Goal: Task Accomplishment & Management: Manage account settings

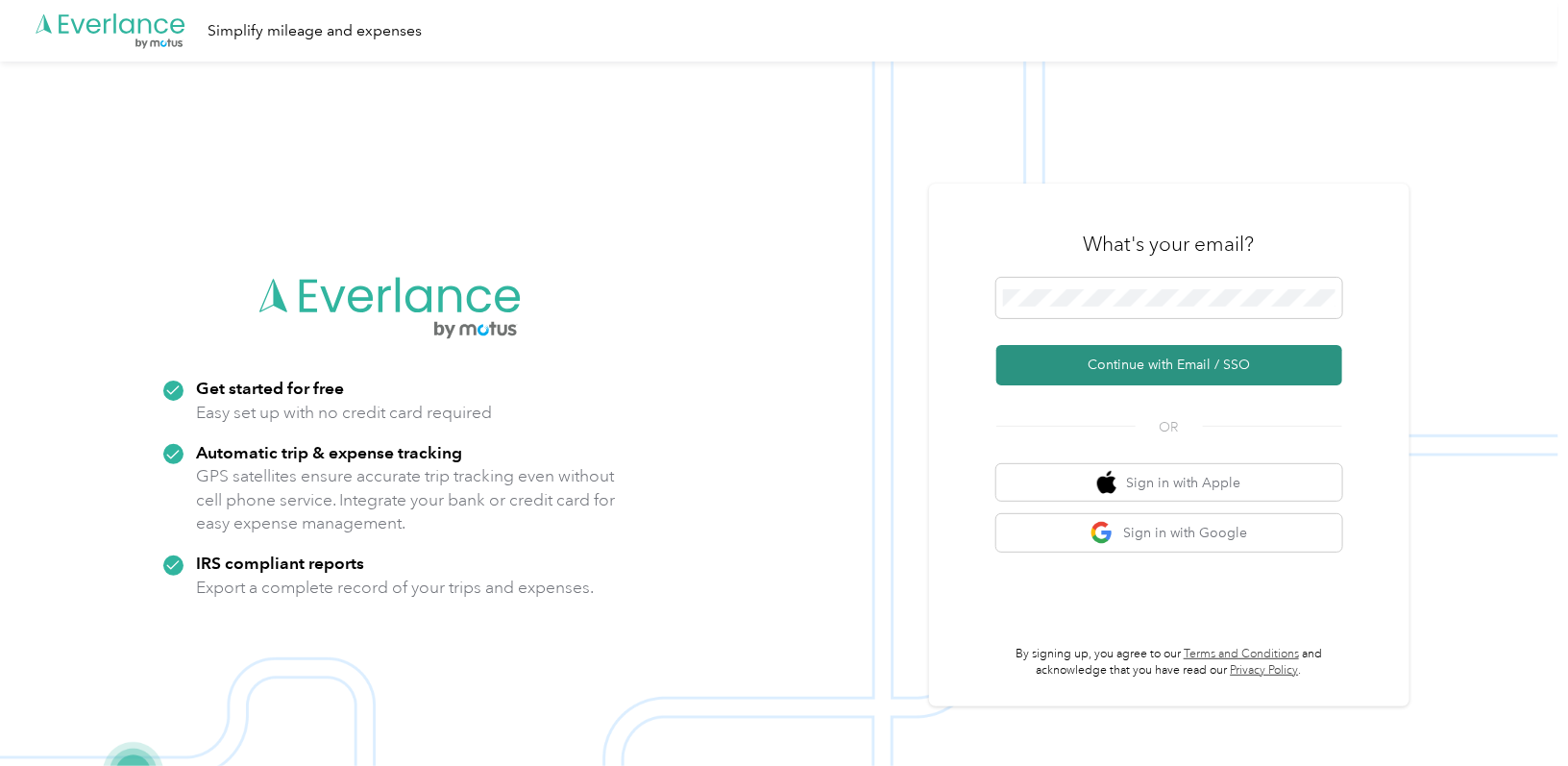
click at [1156, 353] on button "Continue with Email / SSO" at bounding box center [1169, 366] width 346 height 41
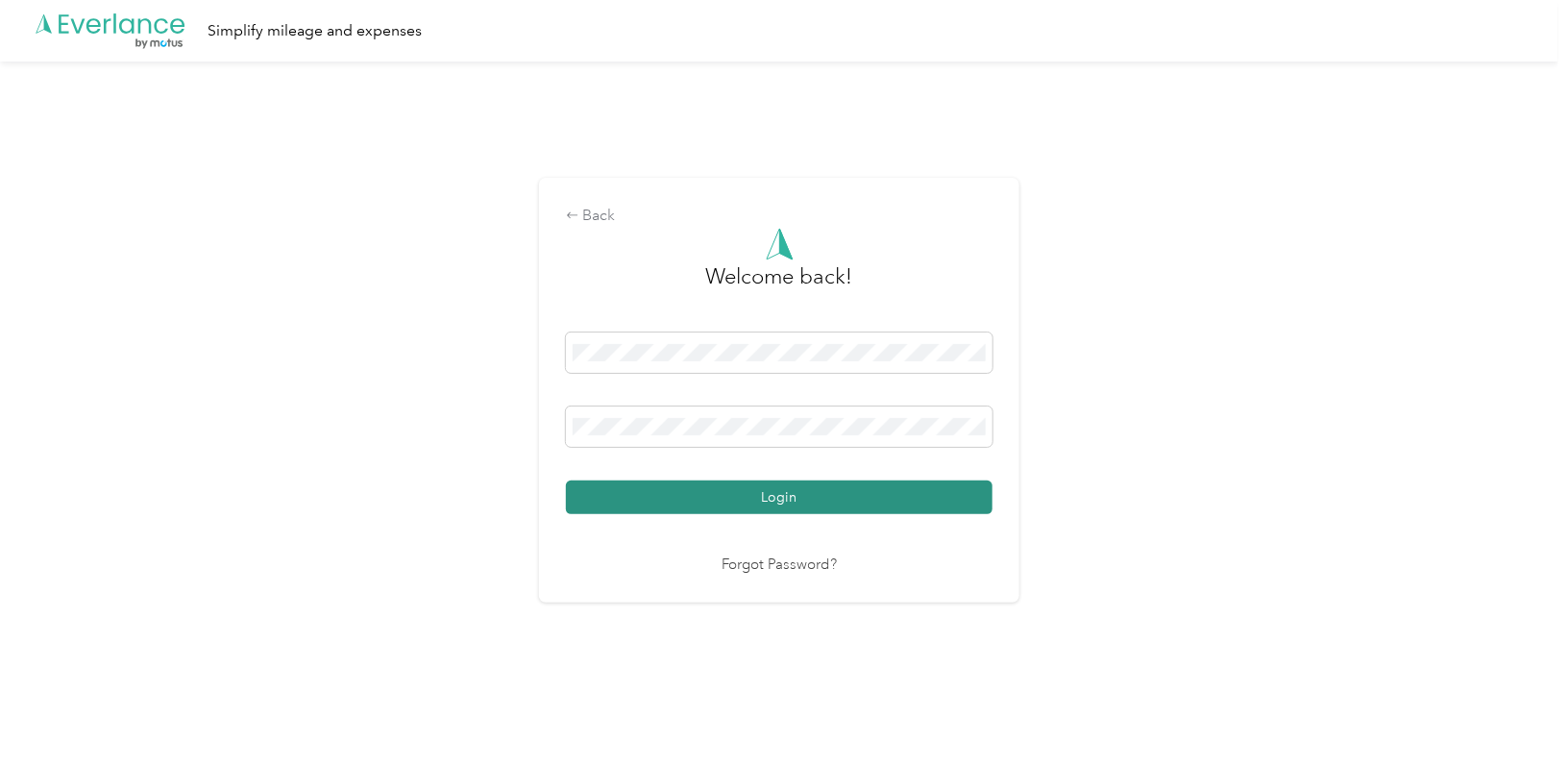
click at [792, 490] on button "Login" at bounding box center [778, 497] width 426 height 34
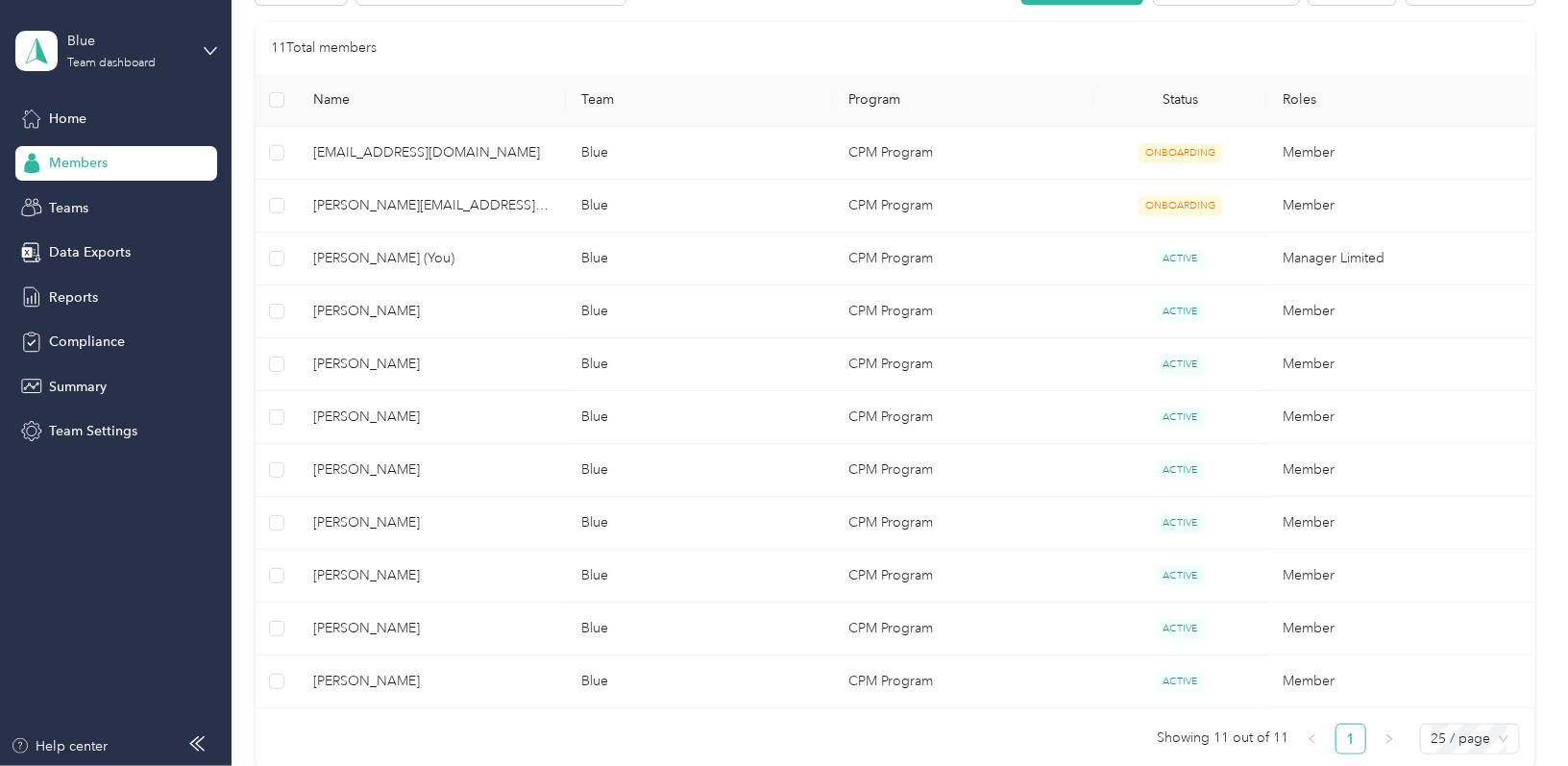
scroll to position [389, 0]
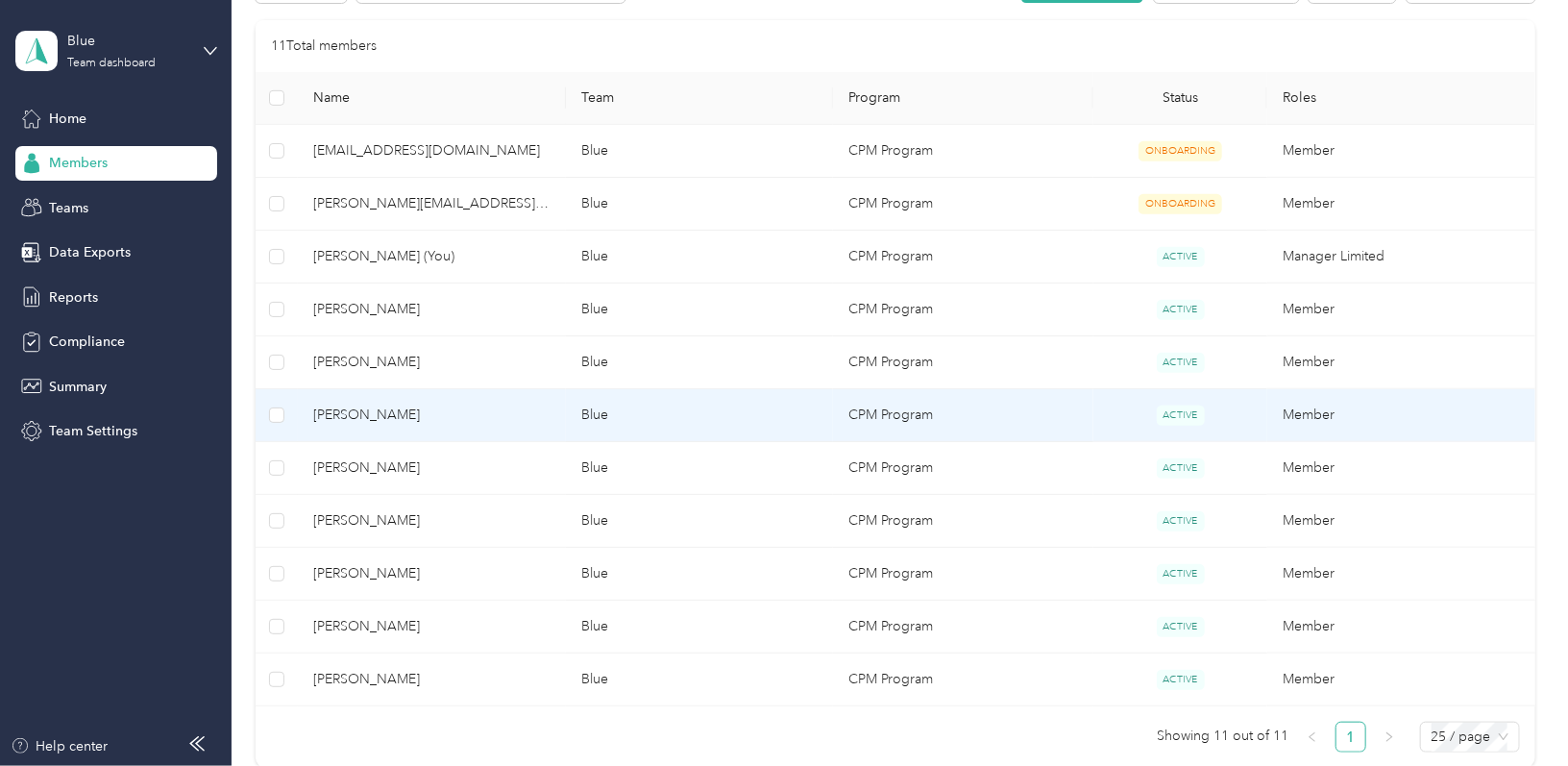
click at [994, 406] on td "CPM Program" at bounding box center [963, 415] width 260 height 52
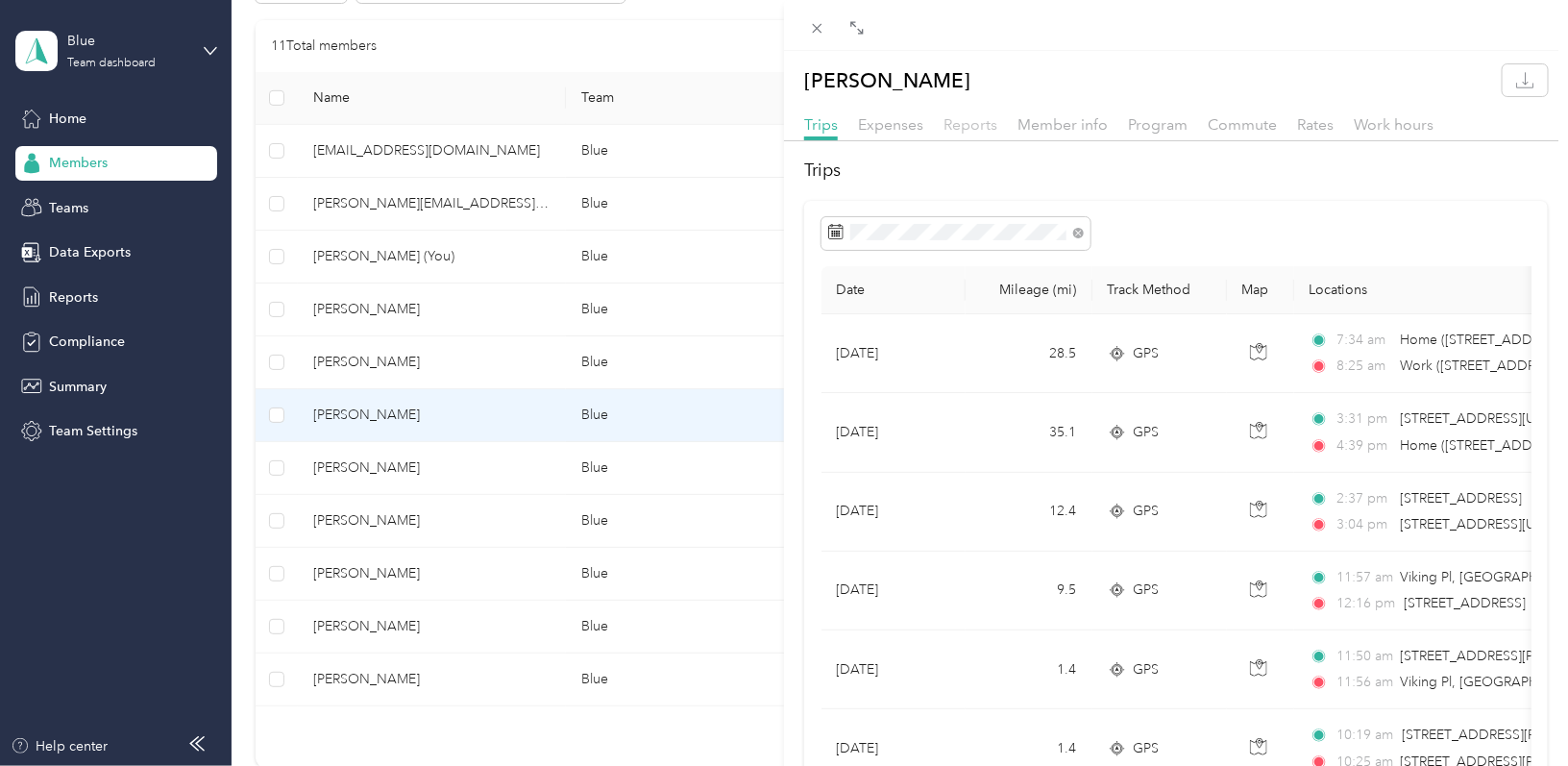
click at [980, 125] on span "Reports" at bounding box center [970, 124] width 53 height 18
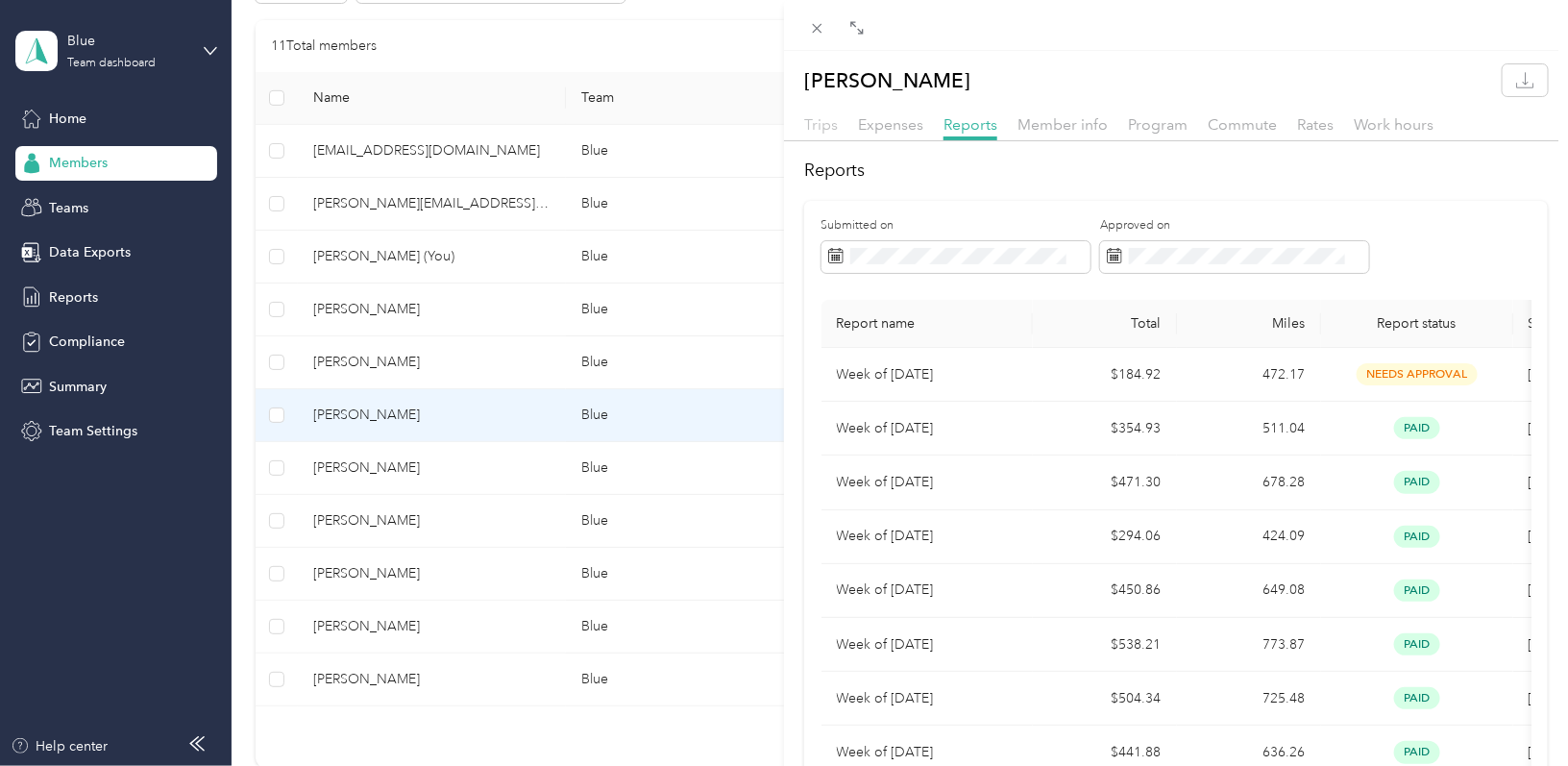
click at [825, 118] on span "Trips" at bounding box center [821, 124] width 34 height 18
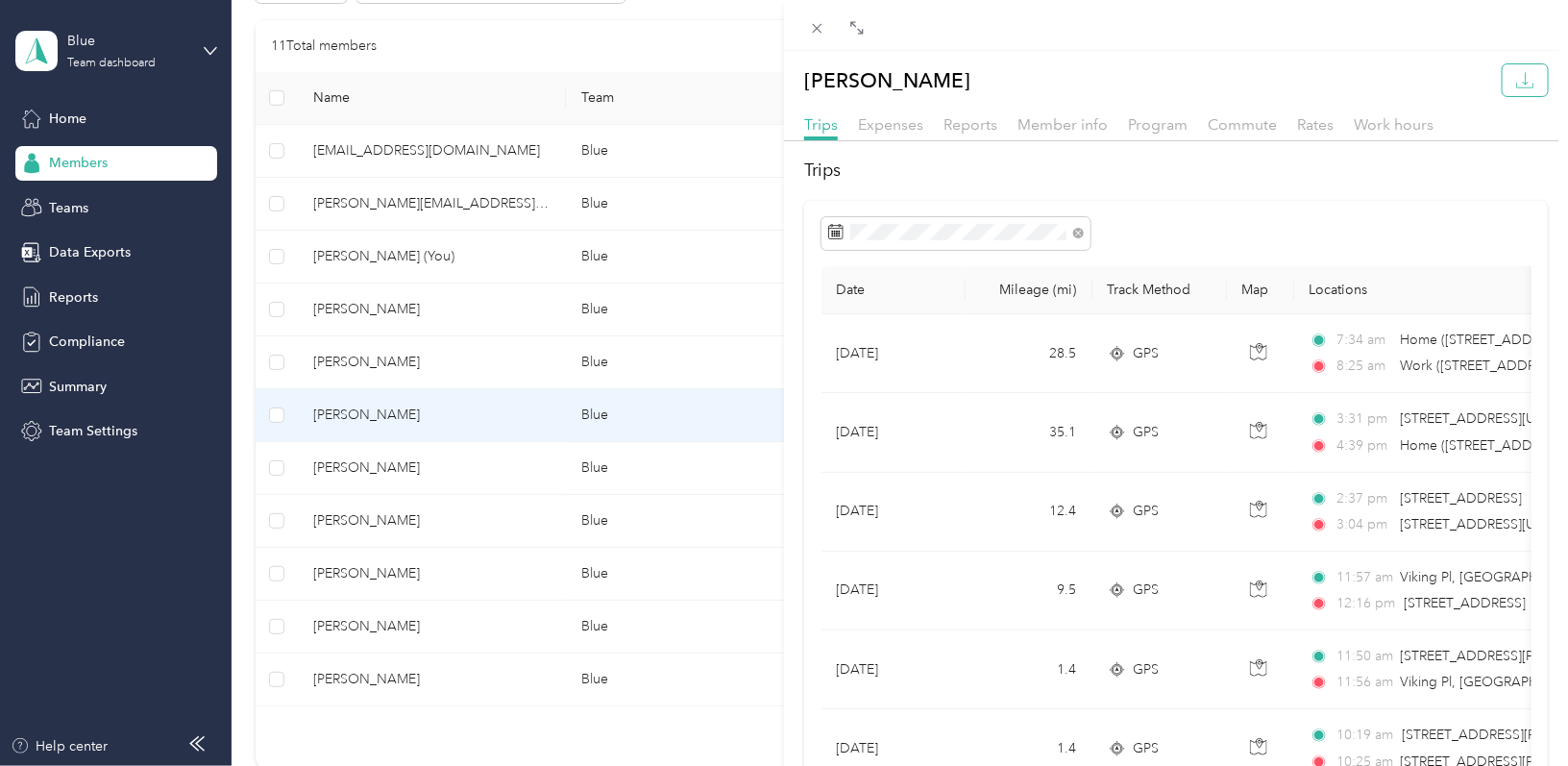
click at [1522, 82] on button "button" at bounding box center [1524, 80] width 45 height 32
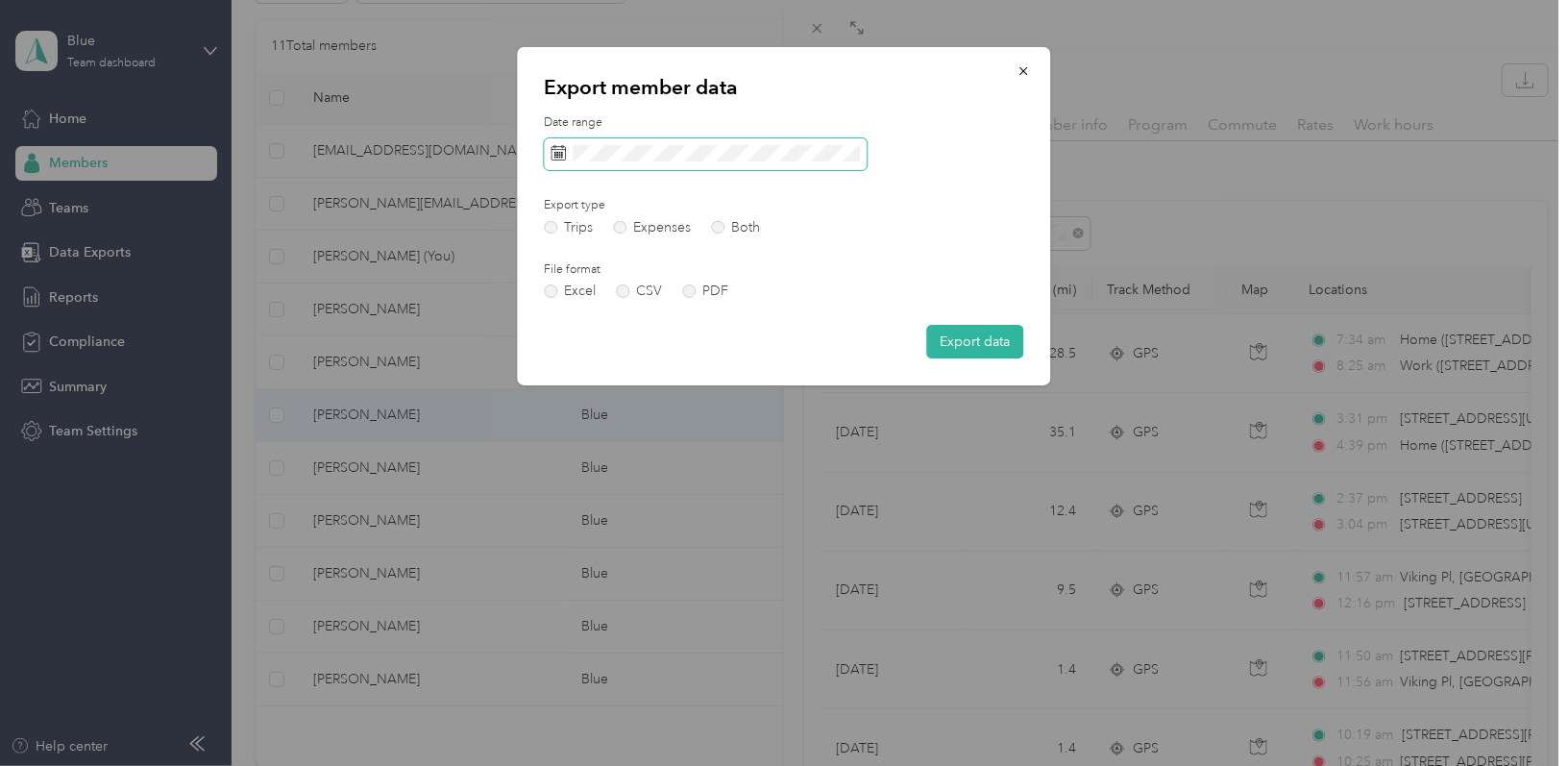
click at [562, 154] on icon at bounding box center [560, 153] width 16 height 16
click at [555, 154] on rect at bounding box center [555, 155] width 2 height 2
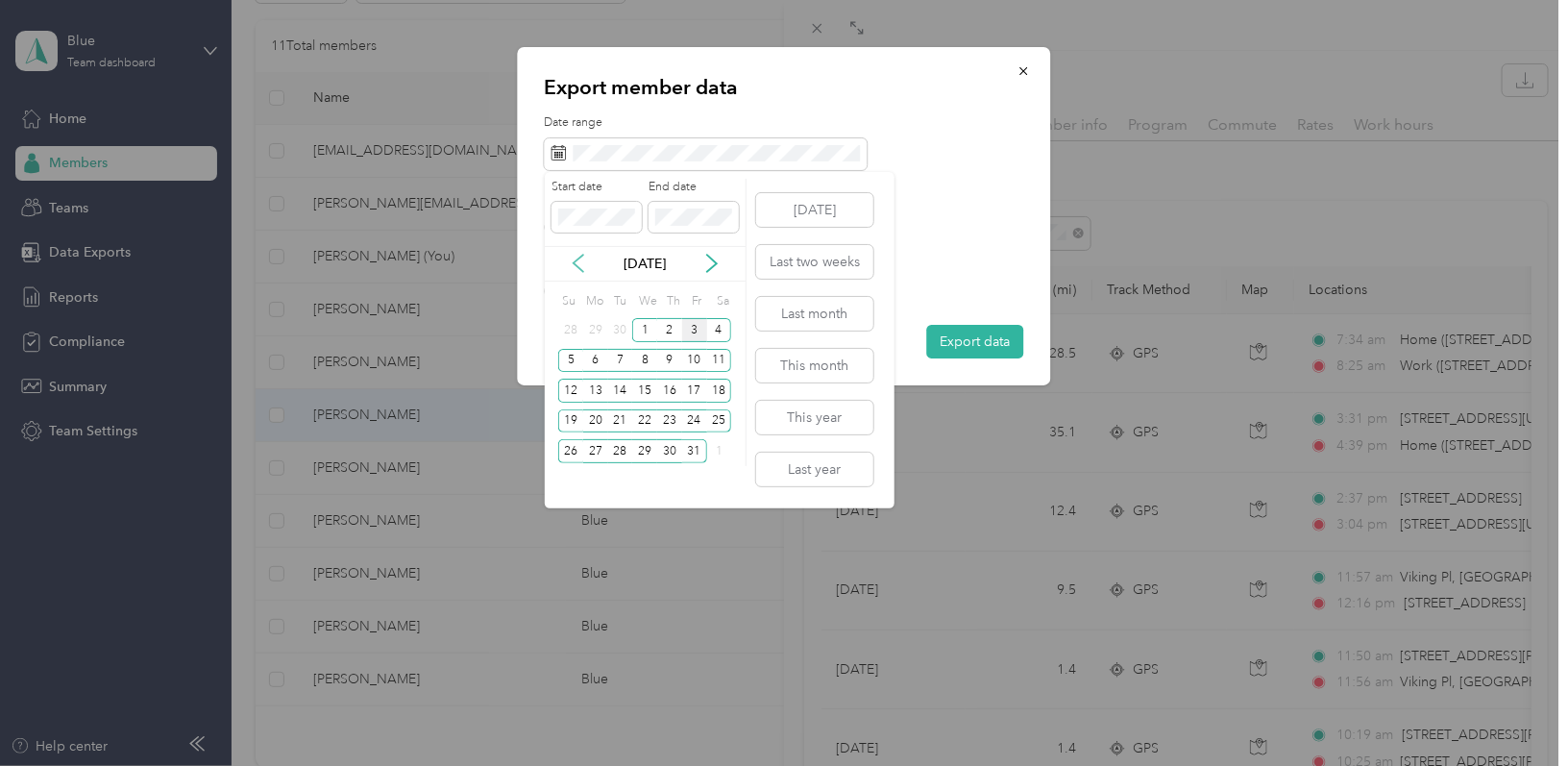
click at [574, 266] on icon at bounding box center [578, 263] width 19 height 19
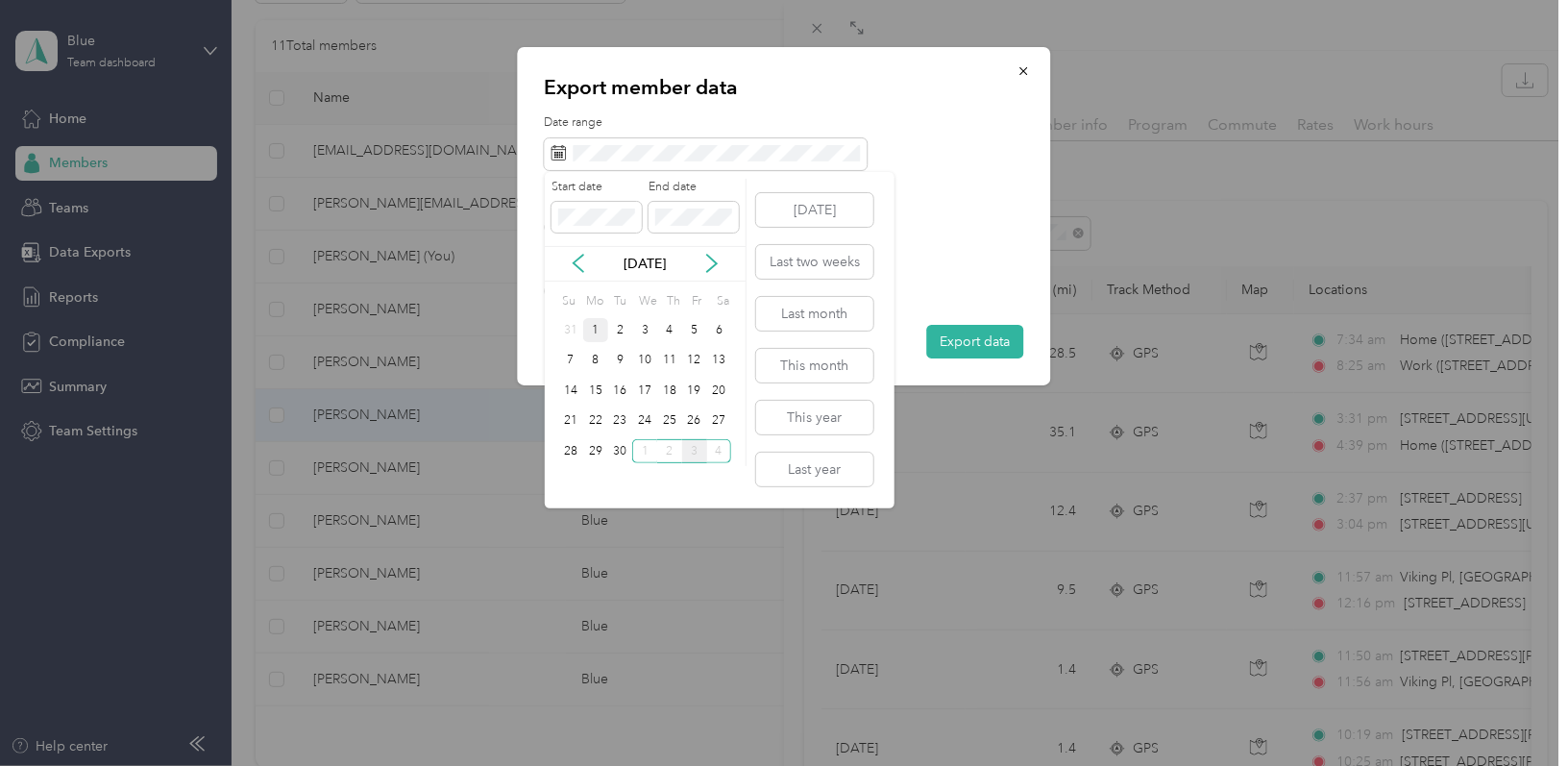
click at [592, 333] on div "1" at bounding box center [596, 330] width 25 height 24
click at [630, 446] on div "30" at bounding box center [621, 451] width 25 height 24
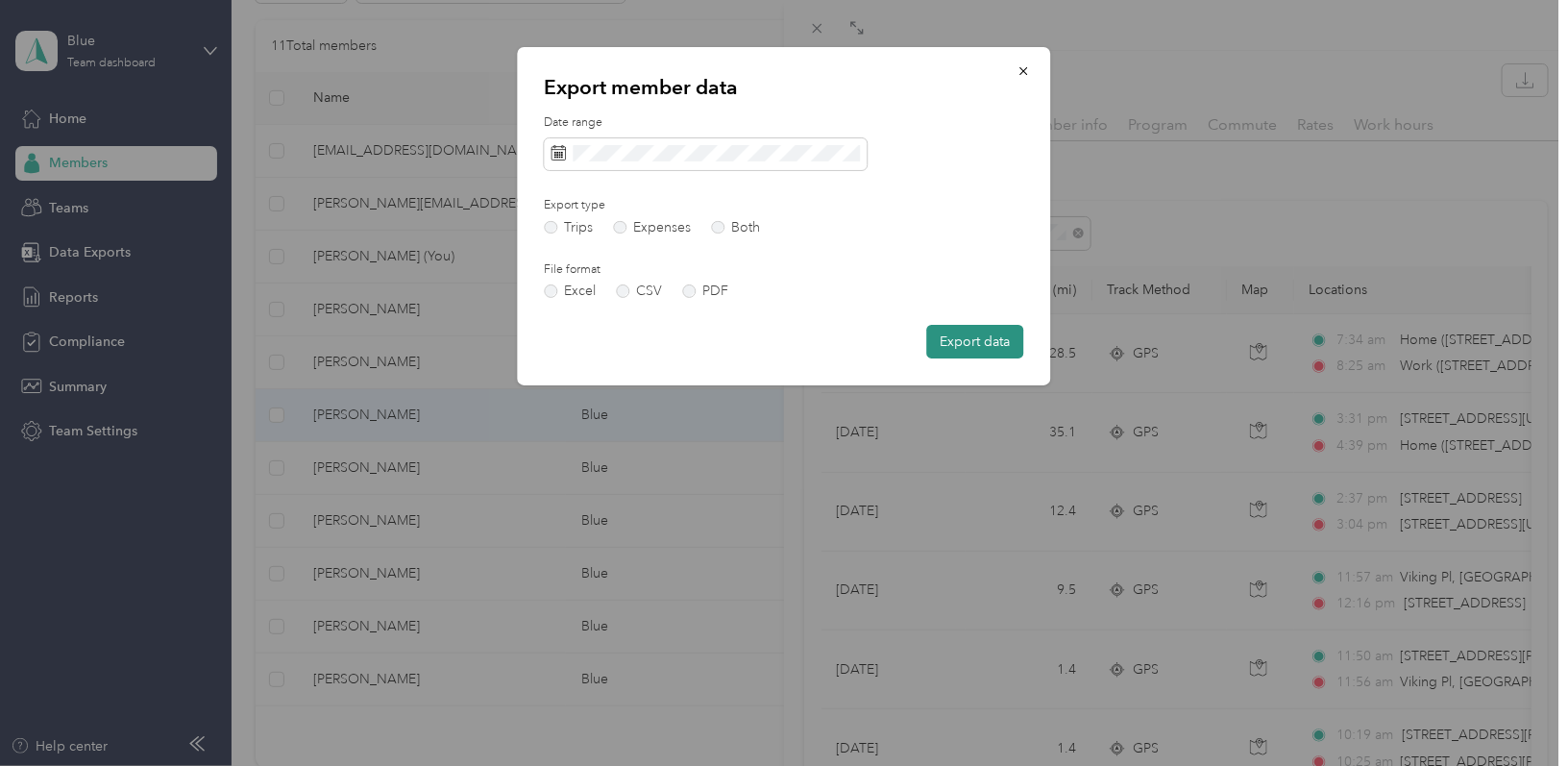
click at [943, 345] on button "Export data" at bounding box center [975, 341] width 97 height 34
